Goal: Navigation & Orientation: Find specific page/section

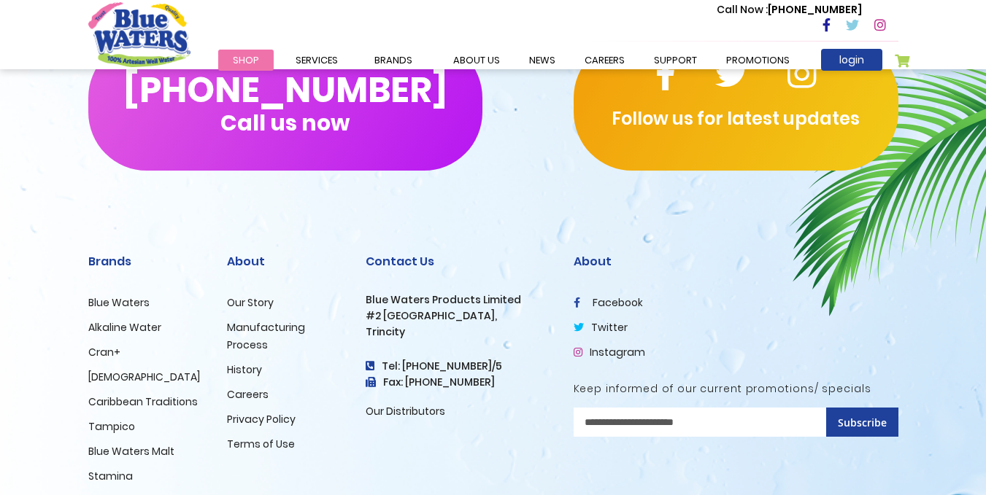
scroll to position [1525, 0]
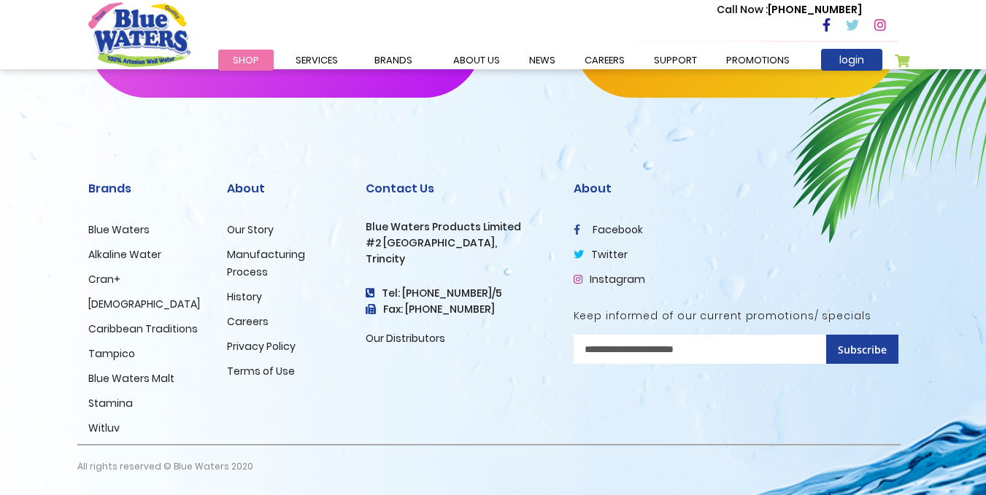
click at [249, 327] on link "Careers" at bounding box center [248, 321] width 42 height 15
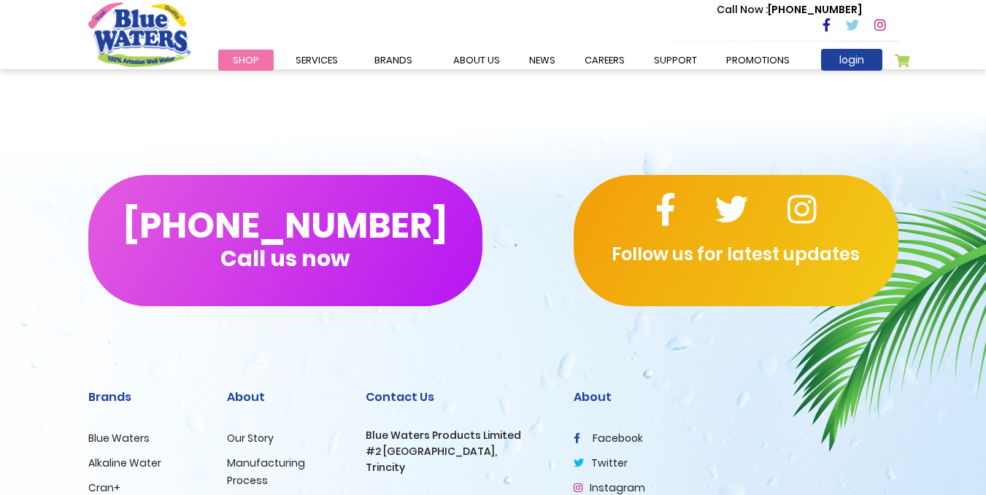
scroll to position [1313, 0]
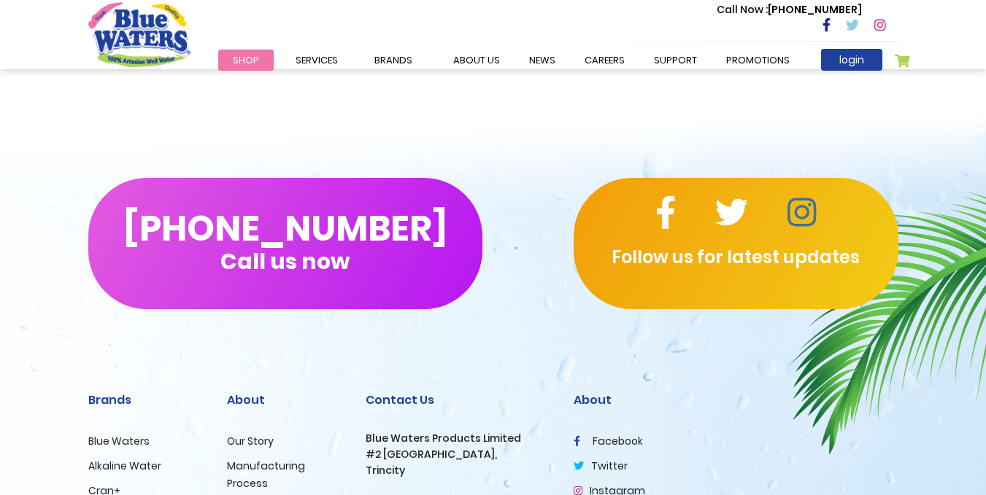
click at [801, 206] on icon at bounding box center [801, 212] width 28 height 33
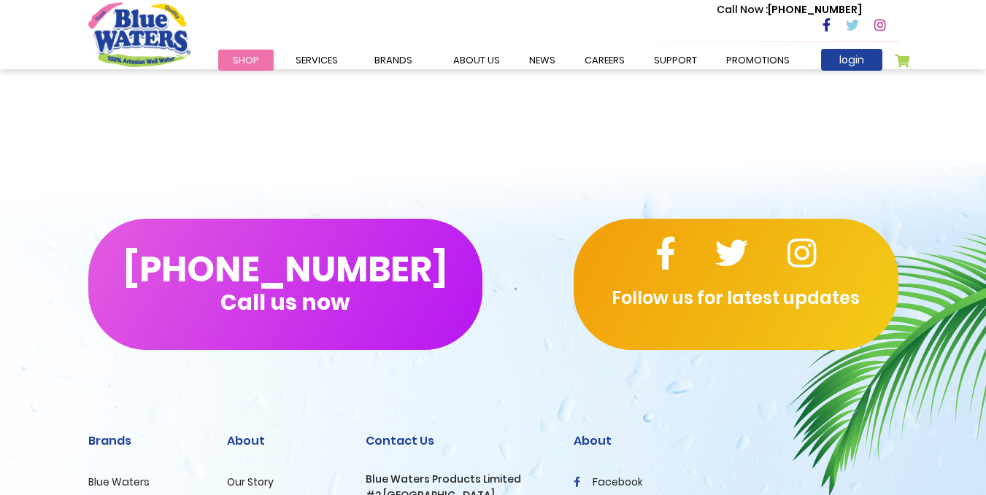
scroll to position [1306, 0]
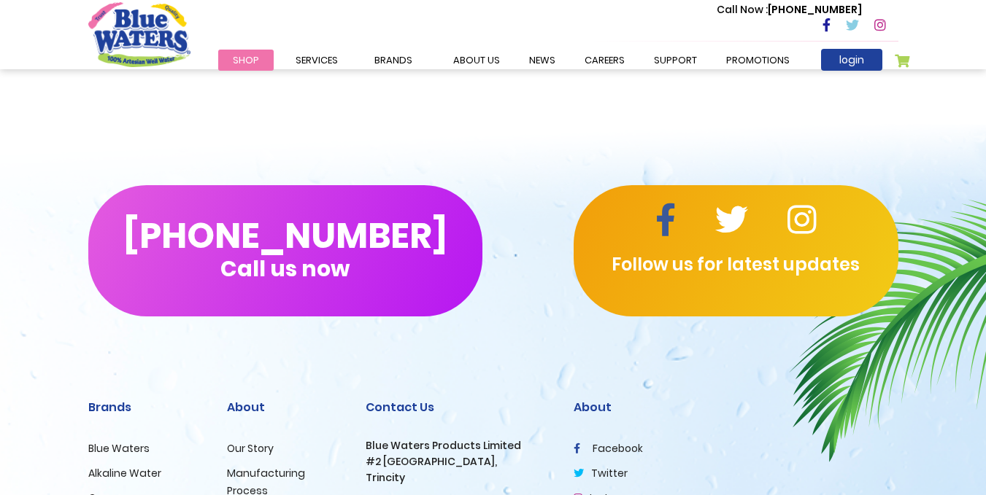
click at [671, 217] on icon at bounding box center [665, 220] width 20 height 33
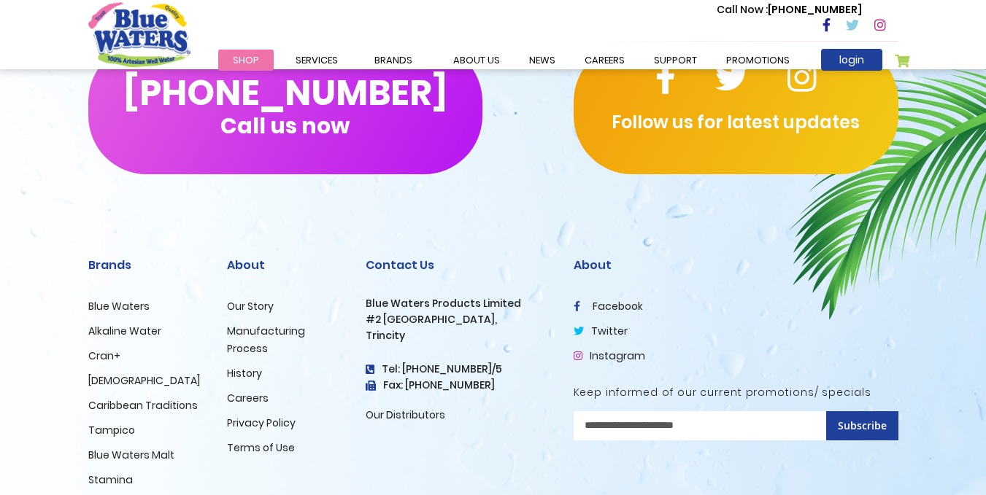
scroll to position [2170, 0]
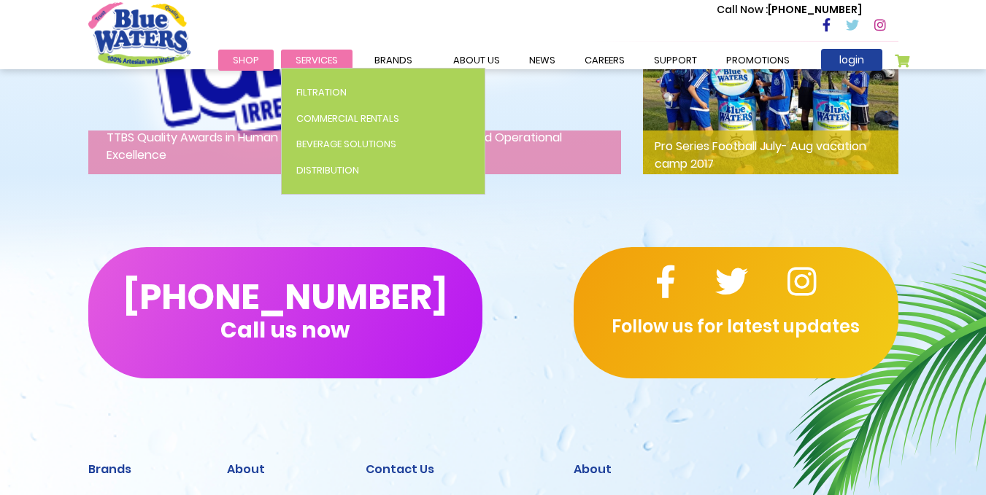
click at [314, 56] on span "Services" at bounding box center [316, 60] width 42 height 14
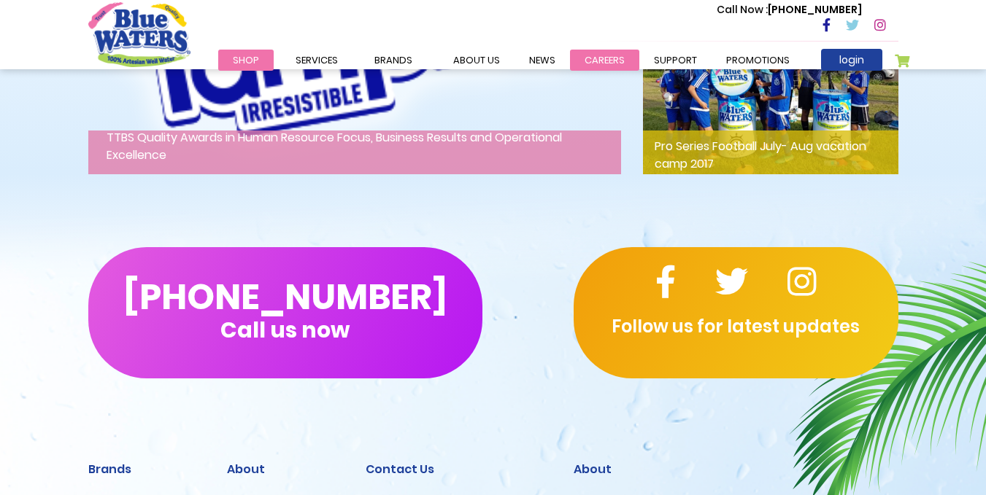
click at [591, 60] on link "careers" at bounding box center [604, 60] width 69 height 21
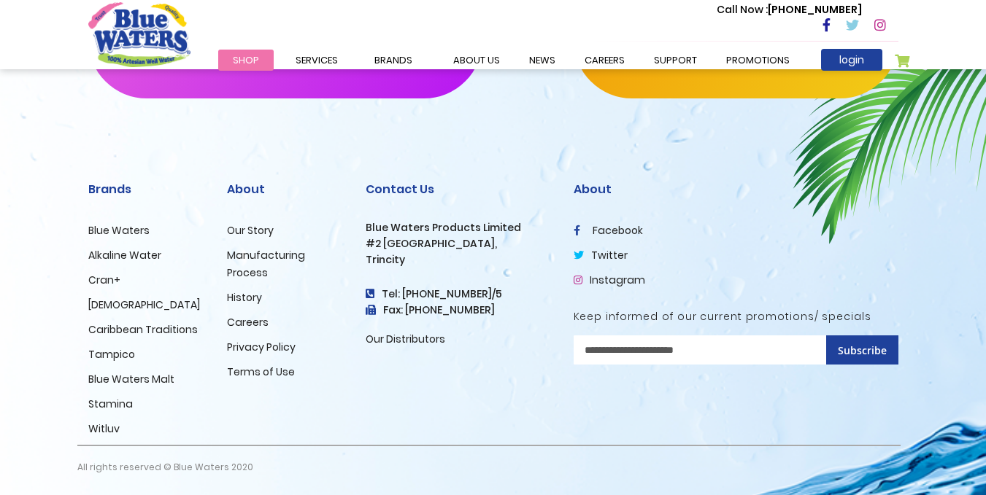
scroll to position [1525, 0]
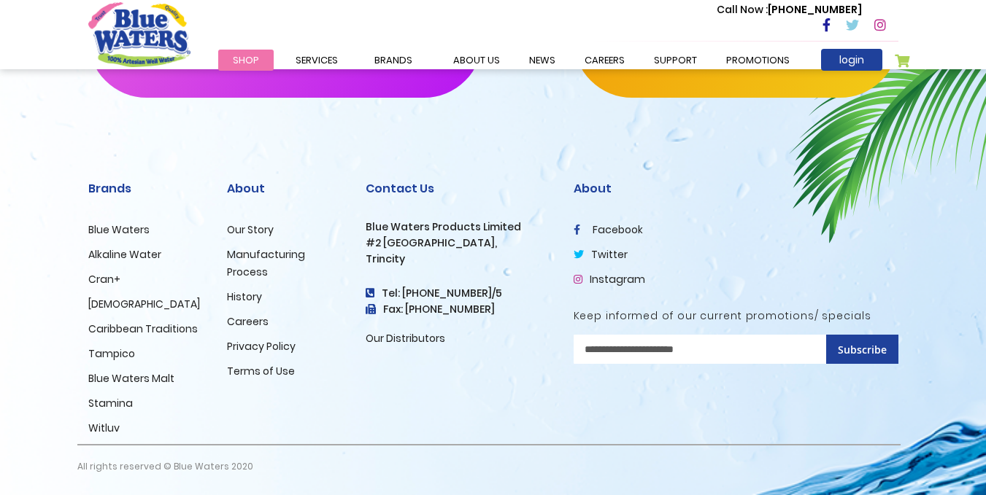
click at [620, 285] on link "Instagram" at bounding box center [608, 279] width 71 height 15
